Goal: Check status: Check status

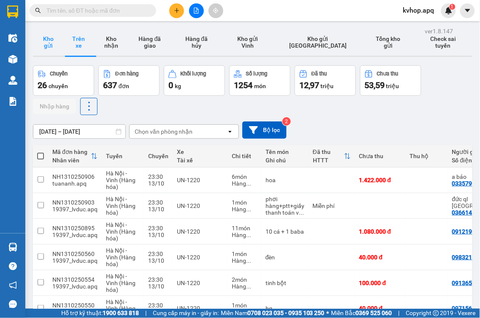
click at [49, 48] on button "Kho gửi" at bounding box center [48, 42] width 30 height 27
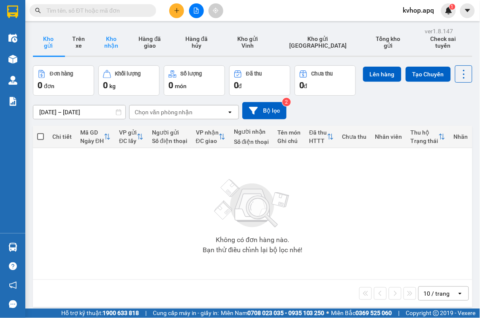
click at [108, 27] on div "ver 1.8.147 Kho gửi Trên xe Kho nhận Hàng đã giao Hàng đã hủy Kho gửi [PERSON_N…" at bounding box center [253, 184] width 446 height 318
click at [114, 47] on button "Kho nhận" at bounding box center [111, 42] width 35 height 27
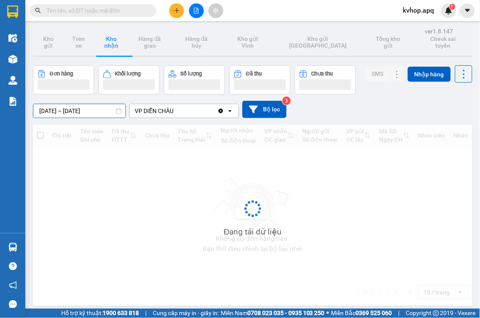
click at [61, 116] on div "ver 1.8.147 Kho gửi Trên xe Kho nhận Hàng đã giao Hàng đã hủy Kho gửi Vinh Kho …" at bounding box center [253, 184] width 446 height 318
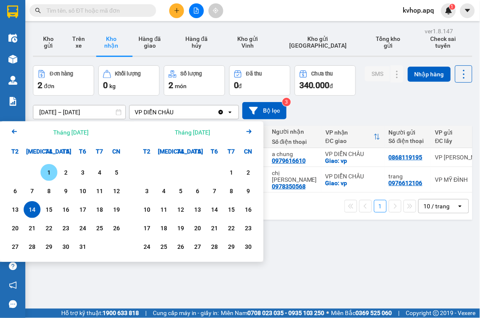
click at [48, 173] on div "1" at bounding box center [49, 173] width 12 height 10
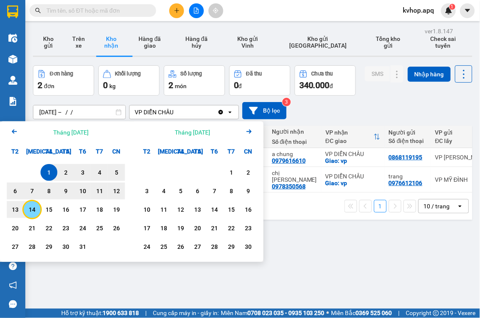
click at [31, 211] on div "14" at bounding box center [32, 210] width 12 height 10
type input "[DATE] – [DATE]"
